Goal: Obtain resource: Obtain resource

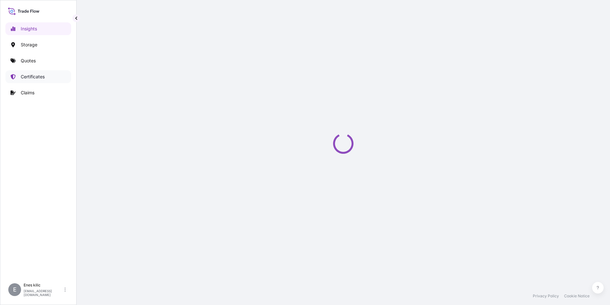
select select "2025"
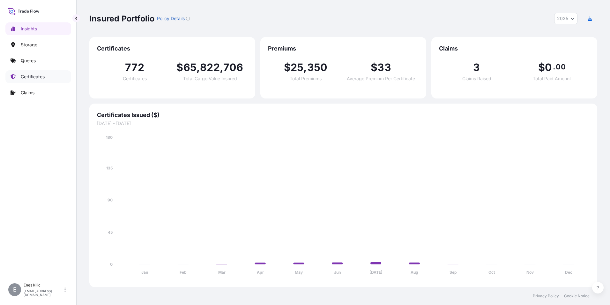
click at [40, 78] on p "Certificates" at bounding box center [33, 76] width 24 height 6
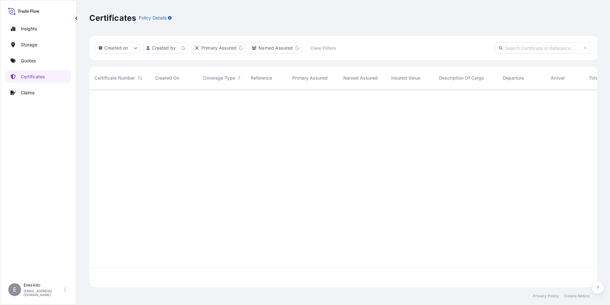
scroll to position [196, 503]
click at [519, 49] on input "text" at bounding box center [543, 47] width 96 height 11
paste input "[PHONE_NUMBER]"
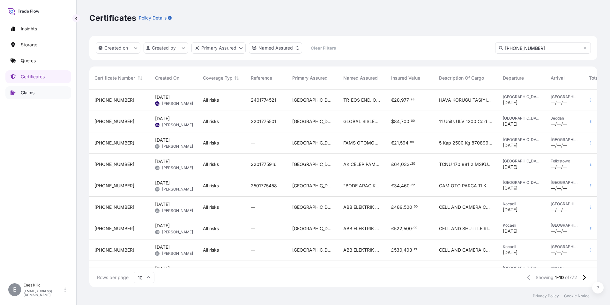
scroll to position [215, 503]
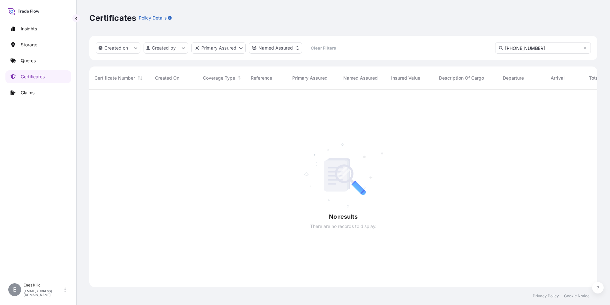
click at [541, 49] on input "[PHONE_NUMBER]" at bounding box center [543, 47] width 96 height 11
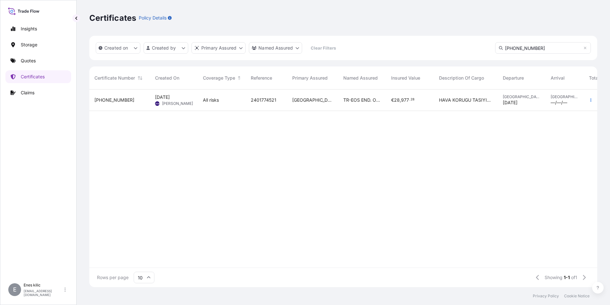
type input "[PHONE_NUMBER]"
click at [102, 102] on span "[PHONE_NUMBER]" at bounding box center [114, 100] width 40 height 6
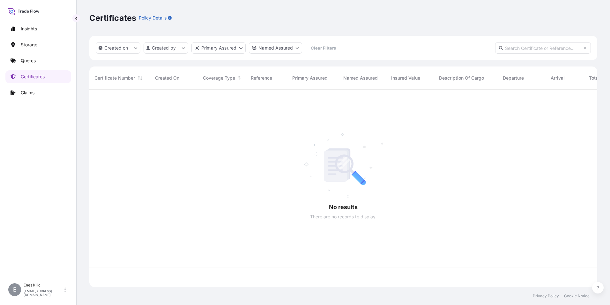
scroll to position [196, 503]
click at [514, 48] on input "text" at bounding box center [543, 47] width 96 height 11
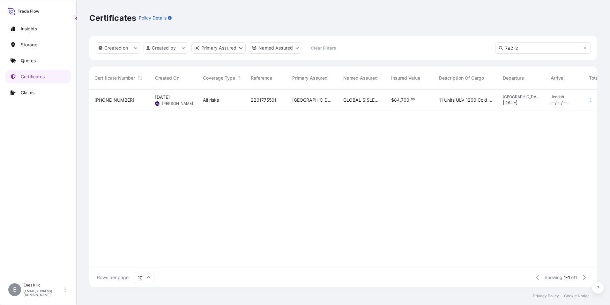
type input "792-2"
click at [114, 102] on span "[PHONE_NUMBER]" at bounding box center [114, 100] width 40 height 6
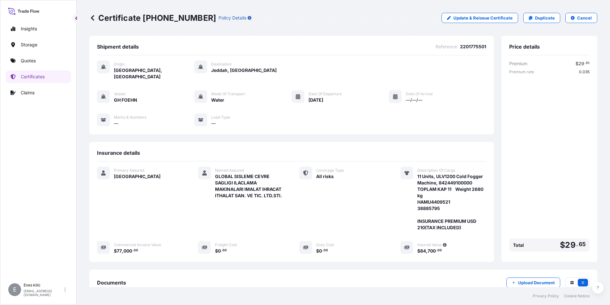
click at [98, 18] on p "Certificate [PHONE_NUMBER]" at bounding box center [152, 18] width 127 height 10
click at [95, 18] on p "Certificate [PHONE_NUMBER]" at bounding box center [152, 18] width 127 height 10
click at [94, 19] on icon at bounding box center [92, 18] width 6 height 6
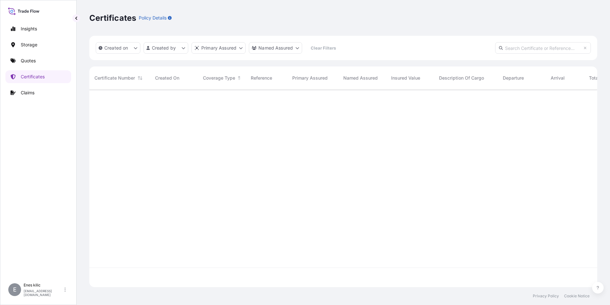
scroll to position [196, 503]
click at [524, 44] on input "text" at bounding box center [543, 47] width 96 height 11
click at [309, 155] on div at bounding box center [362, 187] width 546 height 197
click at [527, 48] on input "[PHONE_NUMBER]" at bounding box center [543, 47] width 96 height 11
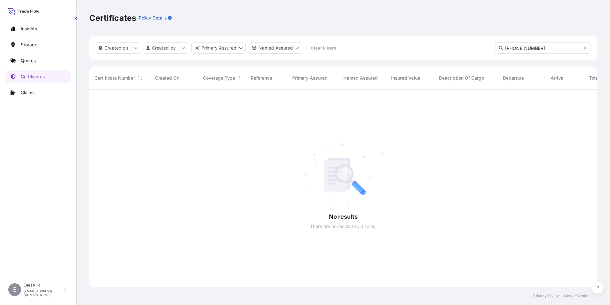
paste input "3"
type input "[PHONE_NUMBER]"
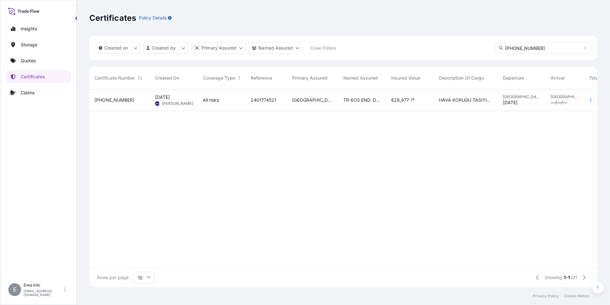
click at [124, 103] on div "[PHONE_NUMBER]" at bounding box center [119, 99] width 61 height 21
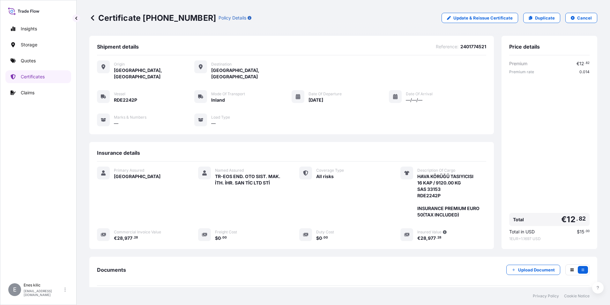
scroll to position [63, 0]
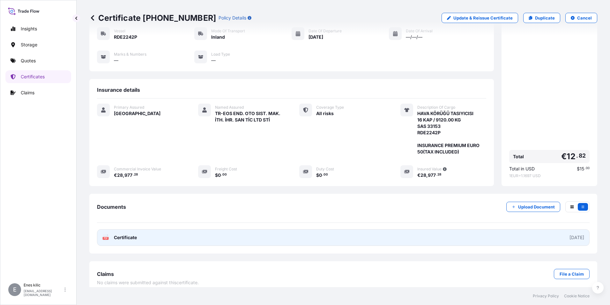
click at [126, 234] on span "Certificate" at bounding box center [125, 237] width 23 height 6
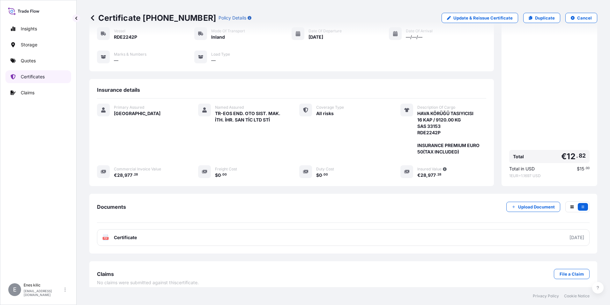
click at [45, 79] on p "Certificates" at bounding box center [33, 76] width 24 height 6
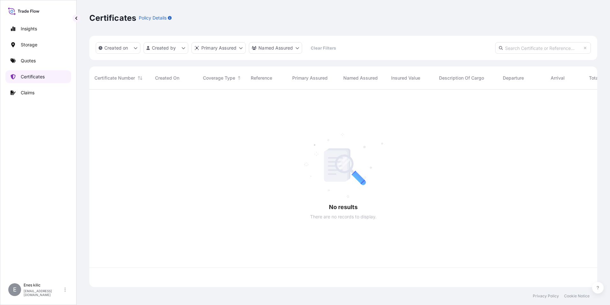
scroll to position [196, 503]
click at [511, 46] on input "text" at bounding box center [543, 47] width 96 height 11
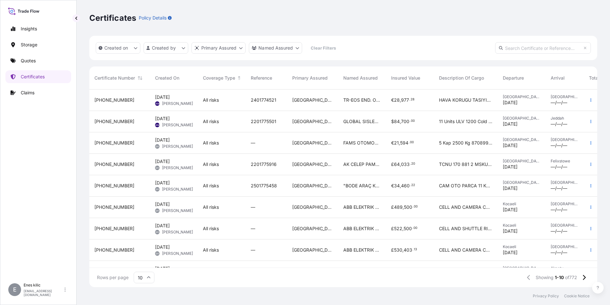
click at [552, 55] on div "Created on Created by Primary Assured Named Assured Clear Filters" at bounding box center [343, 48] width 508 height 24
click at [547, 50] on input "text" at bounding box center [543, 47] width 96 height 11
paste input "[PHONE_NUMBER]"
type input "[PHONE_NUMBER]"
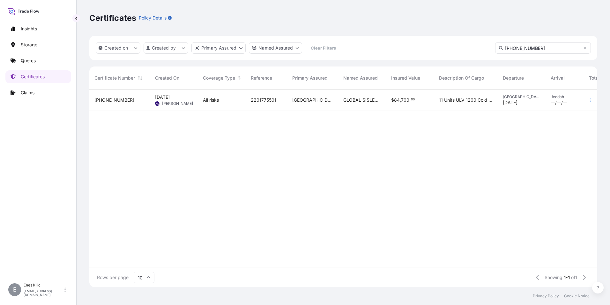
click at [107, 102] on span "[PHONE_NUMBER]" at bounding box center [114, 100] width 40 height 6
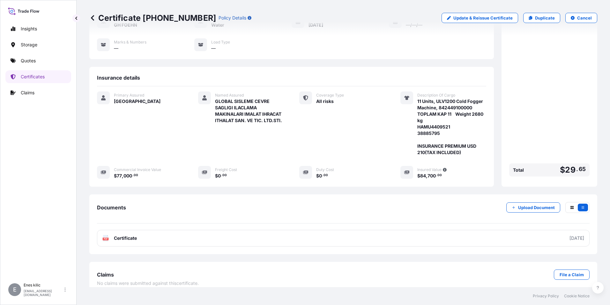
scroll to position [76, 0]
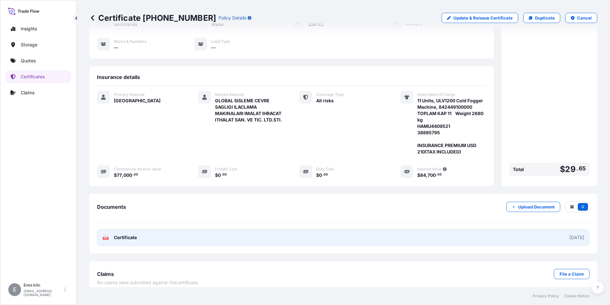
click at [125, 234] on span "Certificate" at bounding box center [125, 237] width 23 height 6
